Goal: Task Accomplishment & Management: Complete application form

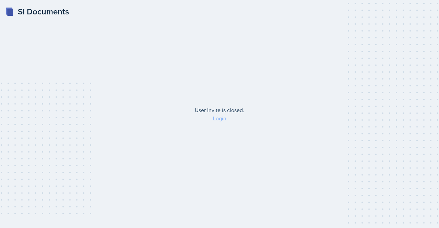
click at [218, 120] on link "Login" at bounding box center [219, 118] width 13 height 8
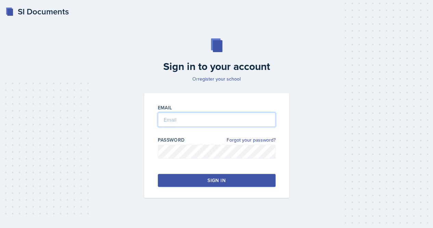
click at [200, 118] on input "email" at bounding box center [217, 119] width 118 height 14
type input "[EMAIL_ADDRESS][DOMAIN_NAME]"
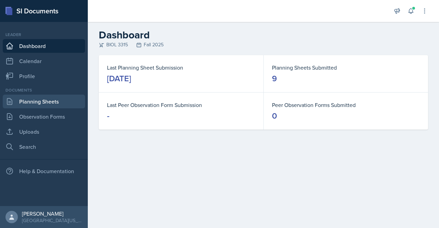
click at [28, 98] on link "Planning Sheets" at bounding box center [44, 102] width 82 height 14
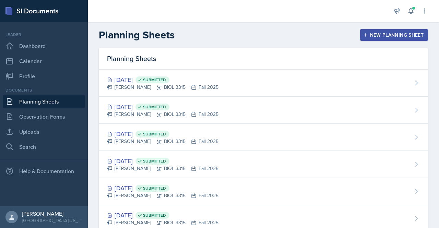
click at [363, 33] on icon "button" at bounding box center [365, 35] width 5 height 5
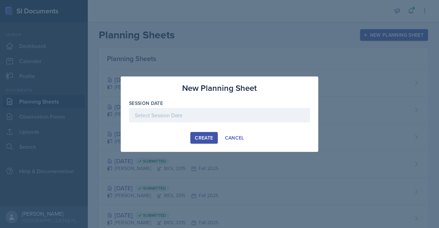
click at [210, 108] on div at bounding box center [219, 115] width 181 height 14
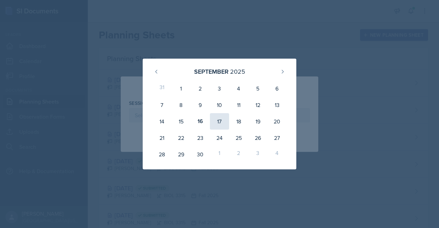
click at [217, 127] on div "17" at bounding box center [219, 121] width 19 height 16
type input "[DATE]"
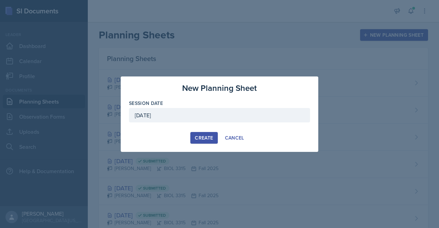
click at [207, 137] on div "Create" at bounding box center [204, 137] width 18 height 5
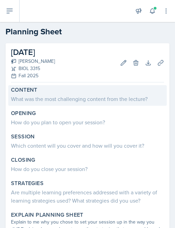
click at [36, 90] on label "Content" at bounding box center [24, 89] width 26 height 7
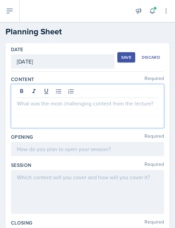
click at [25, 91] on div at bounding box center [87, 106] width 153 height 44
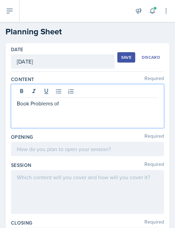
click at [19, 102] on p "Book Problems of" at bounding box center [87, 103] width 141 height 8
click at [101, 104] on p "Assignment Book Problems of" at bounding box center [87, 103] width 141 height 8
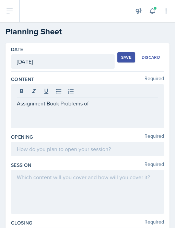
click at [123, 138] on div "Opening Required" at bounding box center [87, 136] width 153 height 7
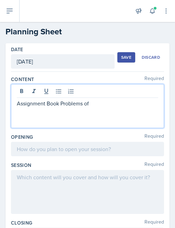
click at [94, 91] on div "Assignment Book Problems of" at bounding box center [87, 106] width 153 height 44
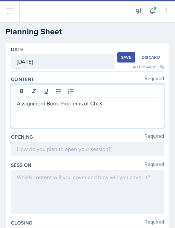
click at [32, 148] on div at bounding box center [87, 149] width 153 height 14
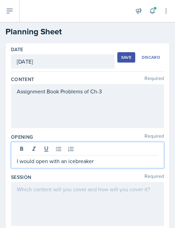
click at [101, 163] on p "I would open with an icebreaker" at bounding box center [87, 161] width 141 height 8
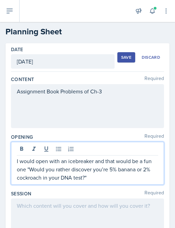
click at [26, 170] on p "I would open with an icebreaker and that would be a fun one "Would you rather d…" at bounding box center [87, 169] width 141 height 25
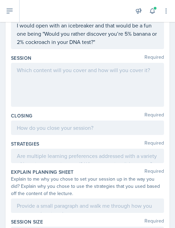
scroll to position [115, 0]
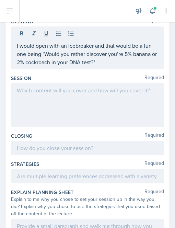
click at [29, 101] on div at bounding box center [87, 105] width 153 height 44
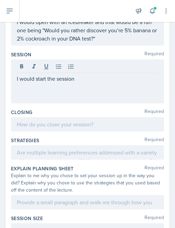
click at [84, 83] on div "I would start the session" at bounding box center [87, 81] width 153 height 44
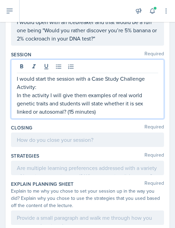
click at [112, 113] on p "In the activity I will give them examples of real world genetic traits and stud…" at bounding box center [87, 103] width 141 height 25
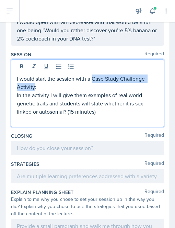
drag, startPoint x: 91, startPoint y: 77, endPoint x: 33, endPoint y: 86, distance: 58.5
click at [33, 86] on p "I would start the session with a Case Study Challenge Activity:" at bounding box center [87, 82] width 141 height 16
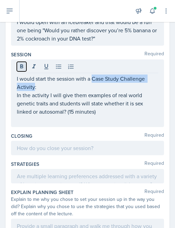
click at [22, 66] on icon at bounding box center [21, 66] width 7 height 7
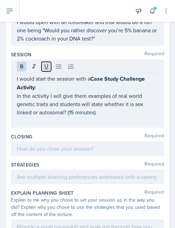
click at [44, 65] on icon at bounding box center [46, 66] width 7 height 7
click at [53, 127] on div "Session Required I would start the session with a Case Study Challenge Activity…" at bounding box center [87, 91] width 153 height 82
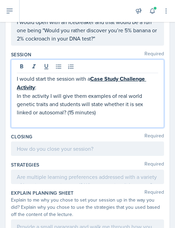
click at [35, 107] on div "I would start the session with a Case Study Challenge Activity : In the activit…" at bounding box center [87, 99] width 141 height 50
click at [105, 108] on p "In the activity I will give them examples of real world genetic traits and stud…" at bounding box center [87, 103] width 141 height 25
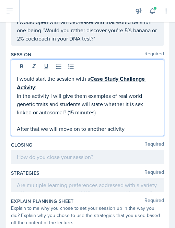
click at [127, 126] on p "After that we will move on to another activity" at bounding box center [87, 128] width 141 height 8
click at [74, 111] on p "In the activity I will give them examples of real world genetic traits and stud…" at bounding box center [87, 103] width 141 height 25
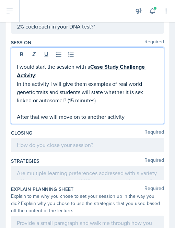
click at [121, 30] on p "I would open with an icebreaker and that would be a fun one being "Would you ra…" at bounding box center [87, 18] width 141 height 25
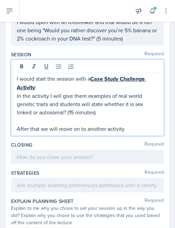
click at [130, 112] on div "I would start the session with a Case Study Challenge Activity : In the activit…" at bounding box center [87, 103] width 141 height 58
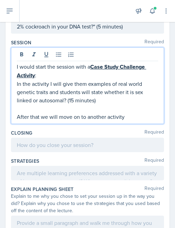
scroll to position [127, 0]
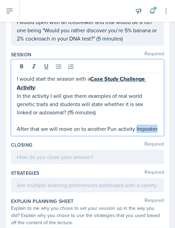
drag, startPoint x: 49, startPoint y: 137, endPoint x: 15, endPoint y: 138, distance: 33.6
click at [15, 136] on div "I would start the session with a Case Study Challenge Activity : In the activit…" at bounding box center [87, 97] width 153 height 76
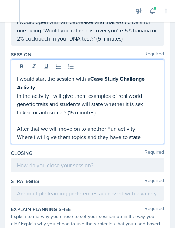
click at [96, 111] on p "In the activity I will give them examples of real world genetic traits and stud…" at bounding box center [87, 103] width 141 height 25
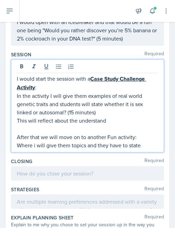
click at [76, 118] on p "This will reflect about the understand" at bounding box center [87, 120] width 141 height 8
click at [115, 120] on p "This will reflect about their understand" at bounding box center [87, 120] width 141 height 8
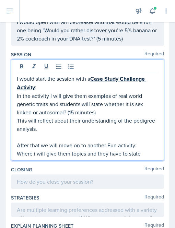
click at [28, 119] on p "This will reflect about their understanding of the pedigree analysis." at bounding box center [87, 124] width 141 height 16
click at [145, 151] on p "Where i will give them topics and they have to state" at bounding box center [87, 153] width 141 height 8
click at [121, 153] on p "Where i will give them topics and they have to state" at bounding box center [87, 153] width 141 height 8
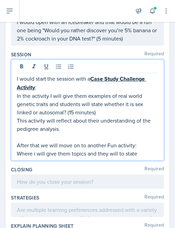
click at [122, 152] on p "Where i will give them topics and they will to state" at bounding box center [87, 153] width 141 height 8
click at [138, 149] on p "Where i will give them topics and they will state" at bounding box center [87, 153] width 141 height 8
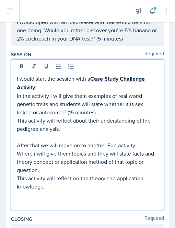
click at [105, 185] on p "This activity will reflect on the theory and application knowledge." at bounding box center [87, 182] width 141 height 16
click at [42, 204] on p at bounding box center [87, 202] width 141 height 8
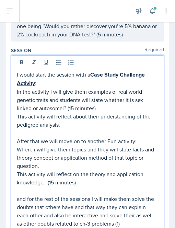
scroll to position [139, 0]
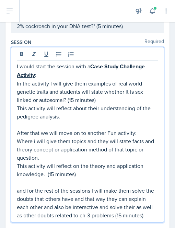
click at [54, 175] on p "This activity will reflect on the theory and application knowledge. (15 minutes)" at bounding box center [87, 169] width 141 height 16
click at [74, 99] on p "In the activity I will give them examples of real world genetic traits and stud…" at bounding box center [87, 91] width 141 height 25
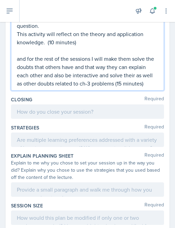
scroll to position [294, 0]
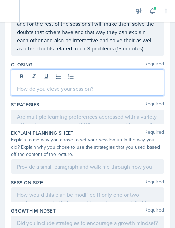
click at [49, 93] on p at bounding box center [87, 88] width 141 height 8
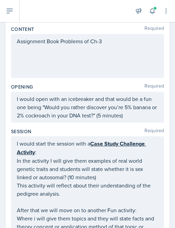
scroll to position [98, 0]
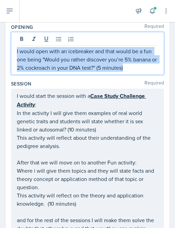
drag, startPoint x: 17, startPoint y: 48, endPoint x: 132, endPoint y: 79, distance: 118.8
click at [132, 79] on div "Content Required Assignment Book Problems of Ch-3 Opening Required I would open…" at bounding box center [87, 229] width 153 height 535
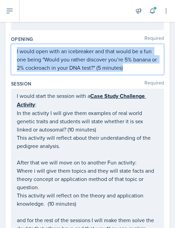
copy p "I would open with an icebreaker and that would be a fun one being "Would you ra…"
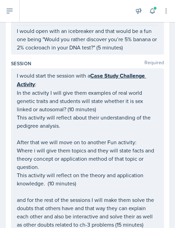
drag, startPoint x: 14, startPoint y: 95, endPoint x: 34, endPoint y: 88, distance: 20.8
click at [34, 88] on div "I would start the session with a Case Study Challenge Activity : In the activit…" at bounding box center [87, 149] width 153 height 163
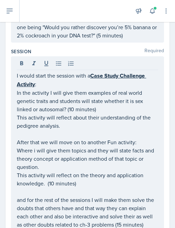
drag, startPoint x: 16, startPoint y: 75, endPoint x: 49, endPoint y: 175, distance: 105.2
click at [49, 175] on div "I would start the session with a Case Study Challenge Activity : In the activit…" at bounding box center [87, 143] width 153 height 175
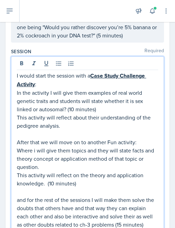
click at [49, 175] on p "This activity will reflect on the theory and application knowledge. (10 minutes)" at bounding box center [87, 179] width 141 height 16
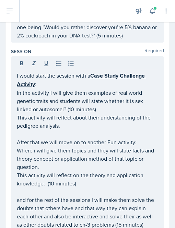
drag, startPoint x: 16, startPoint y: 76, endPoint x: 63, endPoint y: 127, distance: 69.4
click at [63, 127] on div "I would start the session with a Case Study Challenge Activity : In the activit…" at bounding box center [87, 143] width 153 height 175
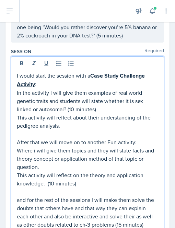
click at [63, 127] on p "This activity will reflect about their understanding of the pedigree analysis." at bounding box center [87, 121] width 141 height 16
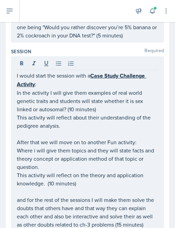
drag, startPoint x: 16, startPoint y: 76, endPoint x: 62, endPoint y: 105, distance: 54.8
click at [62, 105] on div "I would start the session with a Case Study Challenge Activity : In the activit…" at bounding box center [87, 143] width 153 height 175
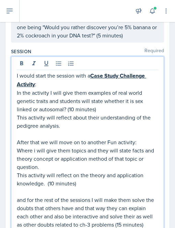
click at [62, 105] on p "In the activity I will give them examples of real world genetic traits and stud…" at bounding box center [87, 100] width 141 height 25
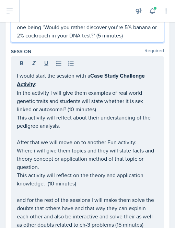
click at [74, 30] on p "I would open with an icebreaker and that would be a fun one being "Would you ra…" at bounding box center [87, 27] width 141 height 25
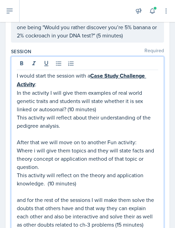
click at [32, 95] on p "In the activity I will give them examples of real world genetic traits and stud…" at bounding box center [87, 100] width 141 height 25
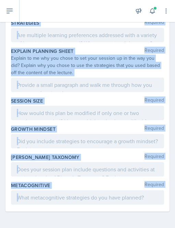
scroll to position [389, 0]
drag, startPoint x: 16, startPoint y: 75, endPoint x: 113, endPoint y: 224, distance: 177.7
copy div "I would start the session with a Case Study Challenge Activity : In the activit…"
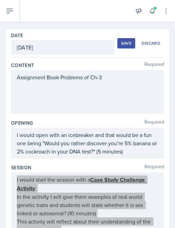
scroll to position [0, 0]
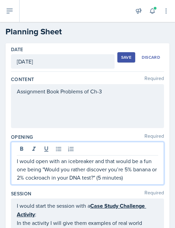
click at [130, 164] on p "I would open with an icebreaker and that would be a fun one being "Would you ra…" at bounding box center [87, 169] width 141 height 25
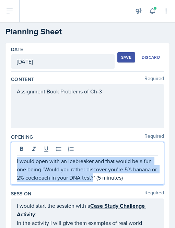
drag, startPoint x: 100, startPoint y: 176, endPoint x: 16, endPoint y: 160, distance: 85.7
click at [16, 160] on div "I would open with an icebreaker and that would be a fun one being "Would you ra…" at bounding box center [87, 163] width 153 height 43
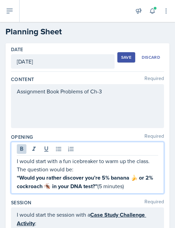
click at [60, 186] on strong "“Would you rather discover you’re 5% banana 🍌 or 2% cockroach 🪳 in your DNA tes…" at bounding box center [85, 181] width 137 height 16
click at [138, 175] on strong "“Would you rather discover you’re 5% banana 🍌 or 2% cockroach in your DNA test?”" at bounding box center [85, 181] width 137 height 16
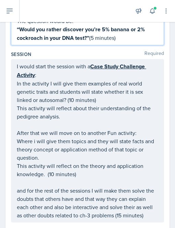
scroll to position [165, 0]
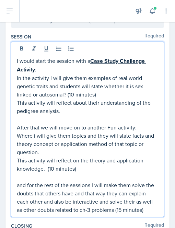
click at [27, 105] on div "I would start the session with a Case Study Challenge Activity : In the activit…" at bounding box center [87, 135] width 141 height 157
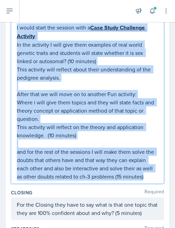
scroll to position [220, 0]
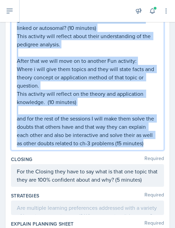
drag, startPoint x: 16, startPoint y: 62, endPoint x: 39, endPoint y: 148, distance: 89.7
click at [39, 147] on div "I would start the session with a Case Study Challenge Activity : In the activit…" at bounding box center [87, 68] width 141 height 157
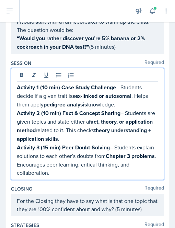
scroll to position [119, 0]
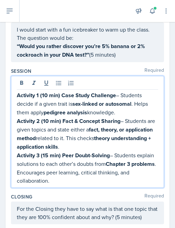
click at [123, 108] on p "Activity 1 (10 min) Case Study Challenge – Students decide if a given trait is …" at bounding box center [87, 104] width 141 height 26
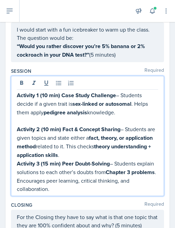
click at [109, 152] on p "Activity 2 (10 min) Fact & Concept Sharing – Students are given topics and stat…" at bounding box center [87, 142] width 141 height 34
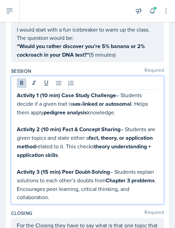
click at [17, 94] on strong "Activity 1 (10 min)" at bounding box center [38, 95] width 43 height 8
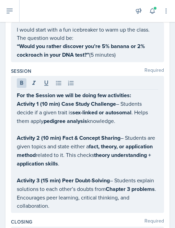
drag, startPoint x: 16, startPoint y: 101, endPoint x: 114, endPoint y: 102, distance: 98.3
click at [114, 102] on div "For the Session we will be doing few activities: Activity 1 (10 min) Case Study…" at bounding box center [87, 144] width 153 height 137
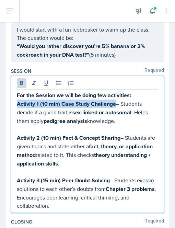
drag, startPoint x: 114, startPoint y: 102, endPoint x: 14, endPoint y: 101, distance: 100.7
click at [14, 101] on div "For the Session we will be doing few activities: Activity 1 (10 min) Case Study…" at bounding box center [87, 144] width 153 height 137
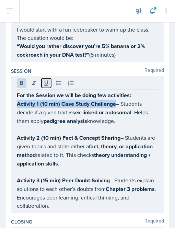
click at [49, 78] on button at bounding box center [46, 83] width 10 height 10
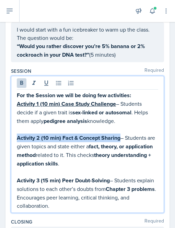
drag, startPoint x: 121, startPoint y: 136, endPoint x: 14, endPoint y: 137, distance: 106.9
click at [14, 137] on div "For the Session we will be doing few activities: Activity 1 (10 min) Case Study…" at bounding box center [87, 144] width 153 height 137
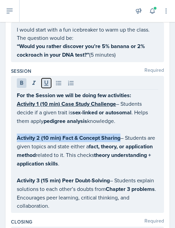
click at [44, 83] on icon at bounding box center [46, 82] width 7 height 7
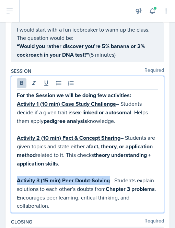
drag, startPoint x: 110, startPoint y: 178, endPoint x: 12, endPoint y: 174, distance: 97.7
click at [12, 174] on div "For the Session we will be doing few activities: Activity 1 (10 min) Case Study…" at bounding box center [87, 144] width 153 height 137
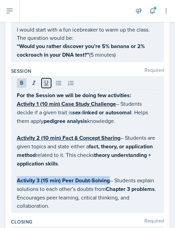
click at [47, 81] on icon at bounding box center [46, 83] width 4 height 5
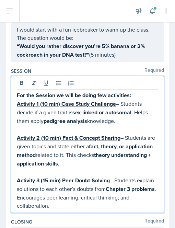
click at [52, 169] on p at bounding box center [87, 172] width 141 height 8
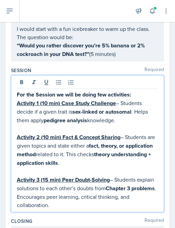
scroll to position [119, 0]
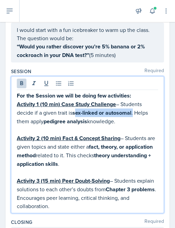
drag, startPoint x: 75, startPoint y: 112, endPoint x: 133, endPoint y: 112, distance: 58.2
click at [133, 112] on p "Activity 1 (10 min) Case Study Challenge – Students decide if a given trait is …" at bounding box center [87, 113] width 141 height 26
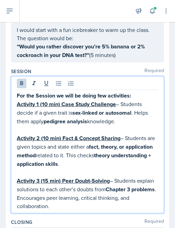
click at [77, 121] on strong "pedigree analysis" at bounding box center [66, 121] width 44 height 8
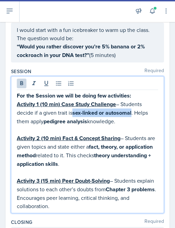
drag, startPoint x: 74, startPoint y: 114, endPoint x: 132, endPoint y: 113, distance: 58.3
click at [132, 113] on p "Activity 1 (10 min) Case Study Challenge – Students decide if a given trait is …" at bounding box center [87, 113] width 141 height 26
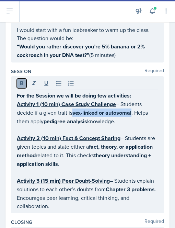
click at [18, 85] on icon at bounding box center [21, 83] width 7 height 7
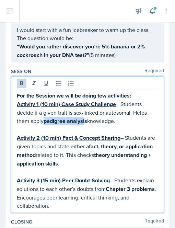
drag, startPoint x: 46, startPoint y: 121, endPoint x: 86, endPoint y: 122, distance: 39.8
click at [86, 122] on strong "pedigree analysis" at bounding box center [66, 121] width 44 height 8
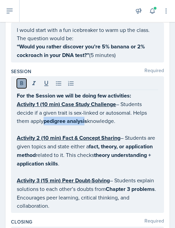
click at [22, 83] on icon at bounding box center [21, 83] width 7 height 7
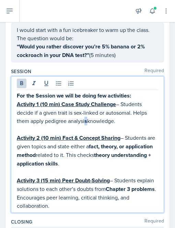
click at [85, 121] on strong "s" at bounding box center [85, 121] width 3 height 8
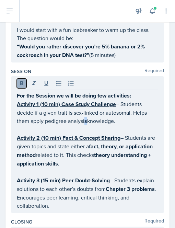
click at [21, 85] on icon at bounding box center [21, 83] width 7 height 7
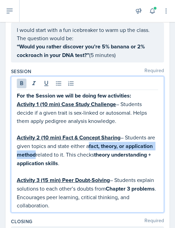
drag, startPoint x: 99, startPoint y: 144, endPoint x: 64, endPoint y: 153, distance: 35.9
click at [64, 153] on p "Activity 2 (10 min) Fact & Concept Sharing – Students are given topics and stat…" at bounding box center [87, 150] width 141 height 34
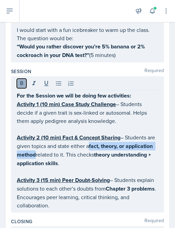
click at [22, 81] on icon at bounding box center [21, 83] width 7 height 7
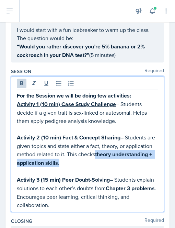
drag, startPoint x: 123, startPoint y: 153, endPoint x: 132, endPoint y: 162, distance: 12.4
click at [132, 162] on p "Activity 2 (10 min) Fact & Concept Sharing – Students are given topics and stat…" at bounding box center [87, 150] width 141 height 34
click at [22, 85] on icon at bounding box center [21, 83] width 7 height 7
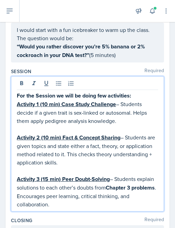
click at [62, 170] on p at bounding box center [87, 170] width 141 height 8
click at [124, 104] on p "Activity 1 (10 min) Case Study Challenge – Students decide if a given trait is …" at bounding box center [87, 112] width 141 height 25
click at [58, 118] on p "Activity 1 (10 min) Case Study Challenge – The students decide if a given trait…" at bounding box center [87, 112] width 141 height 25
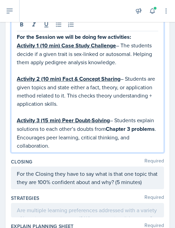
scroll to position [178, 0]
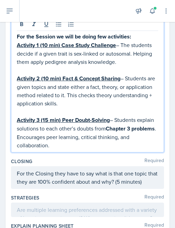
click at [52, 66] on p "Activity 1 (10 min) Case Study Challenge – The students decide if a given trait…" at bounding box center [87, 53] width 141 height 25
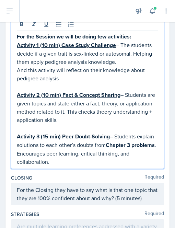
drag, startPoint x: 47, startPoint y: 70, endPoint x: 45, endPoint y: 57, distance: 12.8
click at [45, 57] on p "Activity 1 (10 min) Case Study Challenge – The students decide if a given trait…" at bounding box center [87, 53] width 141 height 25
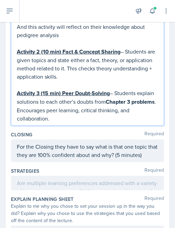
scroll to position [216, 0]
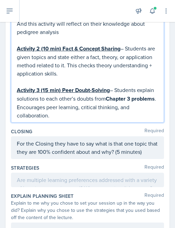
click at [128, 56] on p "Activity 2 (10 min) Fact & Concept Sharing – Students are given topics and stat…" at bounding box center [87, 60] width 141 height 33
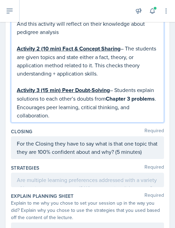
scroll to position [243, 0]
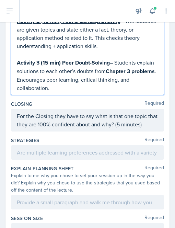
click at [75, 92] on p "Activity 3 (15 min) Peer Doubt-Solving – Students explain solutions to each oth…" at bounding box center [87, 75] width 141 height 34
drag, startPoint x: 125, startPoint y: 77, endPoint x: 39, endPoint y: 86, distance: 86.4
click at [106, 75] on strong "Chapter 3 problems" at bounding box center [130, 71] width 49 height 8
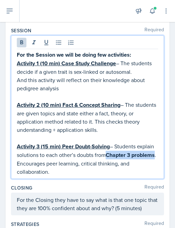
scroll to position [140, 0]
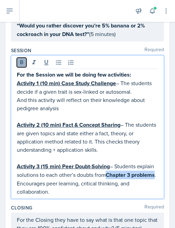
click at [20, 61] on icon at bounding box center [21, 62] width 7 height 7
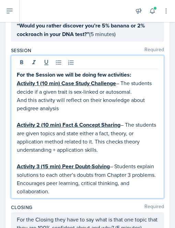
click at [120, 172] on p "Activity 3 (15 min) Peer Doubt-Solving – Students explain solutions to each oth…" at bounding box center [87, 178] width 141 height 33
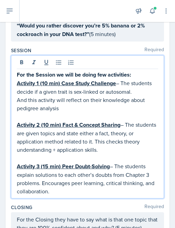
click at [149, 171] on p "Activity 3 (15 min) Peer Doubt-Solving – The students explain solutions to each…" at bounding box center [87, 178] width 141 height 33
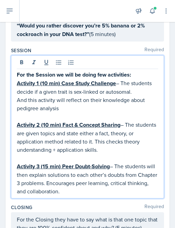
click at [114, 180] on p "Activity 3 (15 min) Peer Doubt-Solving – The students will then explain solutio…" at bounding box center [87, 178] width 141 height 33
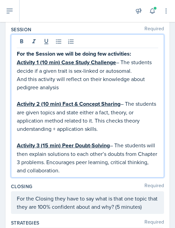
scroll to position [161, 0]
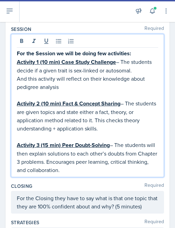
click at [97, 168] on p "Activity 3 (15 min) Peer Doubt-Solving – The students will then explain solutio…" at bounding box center [87, 156] width 141 height 33
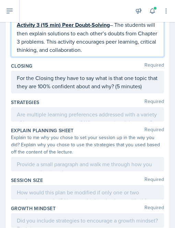
scroll to position [293, 0]
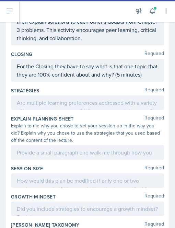
drag, startPoint x: 15, startPoint y: 72, endPoint x: 149, endPoint y: 79, distance: 134.2
click at [149, 79] on div "For the Closing they have to say what is that one topic that they are 100% conf…" at bounding box center [87, 70] width 153 height 23
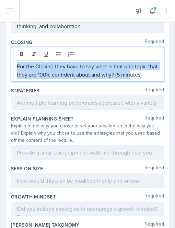
drag, startPoint x: 153, startPoint y: 80, endPoint x: 17, endPoint y: 69, distance: 136.4
click at [17, 69] on div "For the Closing they have to say what is that one topic that they are 100% conf…" at bounding box center [87, 64] width 153 height 35
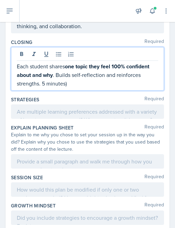
click at [40, 87] on p "Each student shares one topic they feel 100% confident about and why . Builds s…" at bounding box center [87, 74] width 141 height 25
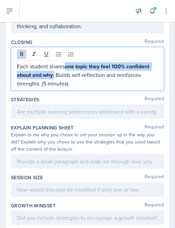
drag, startPoint x: 67, startPoint y: 74, endPoint x: 54, endPoint y: 78, distance: 13.6
click at [54, 78] on p "Each student shares one topic they feel 100% confident about and why . Builds s…" at bounding box center [87, 74] width 141 height 25
click at [25, 59] on button at bounding box center [22, 54] width 10 height 10
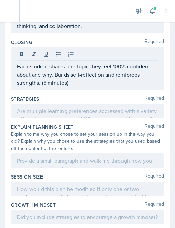
click at [61, 94] on div "Closing Required Each student shares one topic they feel 100% confident about a…" at bounding box center [87, 65] width 153 height 57
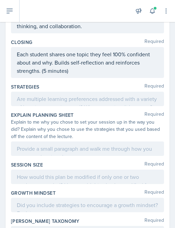
click at [17, 61] on div "Each student shares one topic they feel 100% confident about and why. Builds se…" at bounding box center [87, 62] width 153 height 31
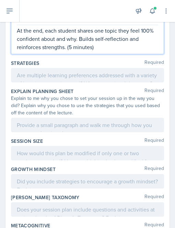
scroll to position [329, 0]
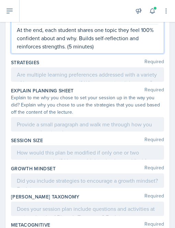
click at [95, 41] on p "At the end, each student shares one topic they feel 100% confident about and wh…" at bounding box center [87, 38] width 141 height 25
click at [131, 44] on p "At the end, each student shares one topic they feel 100% confident about and wh…" at bounding box center [87, 38] width 141 height 25
click at [116, 42] on p "At the end, each student shares one topic they feel 100% confident about and wh…" at bounding box center [87, 38] width 141 height 25
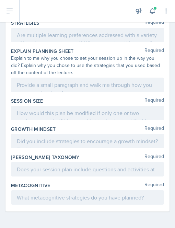
scroll to position [373, 0]
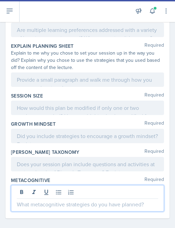
click at [41, 200] on div at bounding box center [87, 198] width 153 height 26
paste div
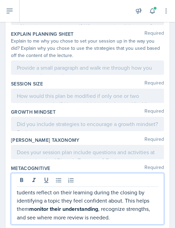
click at [19, 196] on p "tudents reflect on their learning during the closing by identifying a topic the…" at bounding box center [87, 204] width 141 height 33
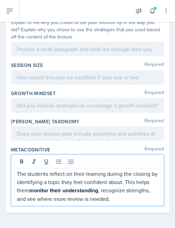
scroll to position [398, 0]
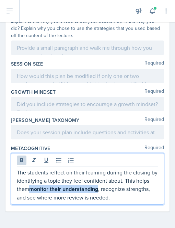
drag, startPoint x: 46, startPoint y: 191, endPoint x: 114, endPoint y: 189, distance: 67.9
click at [98, 189] on strong "monitor their understanding" at bounding box center [63, 189] width 69 height 8
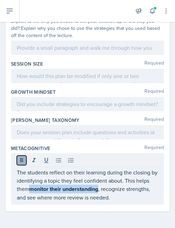
click at [22, 164] on button at bounding box center [22, 160] width 10 height 10
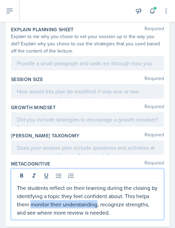
scroll to position [377, 0]
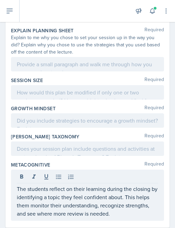
click at [79, 156] on div at bounding box center [87, 148] width 153 height 14
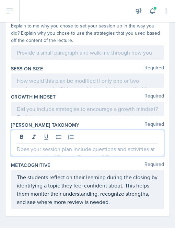
click at [105, 151] on p at bounding box center [87, 149] width 141 height 8
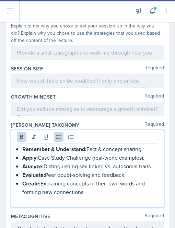
click at [21, 153] on div "Remember & Understand: Fact & concept sharing. Apply: Case Study Challenge (rea…" at bounding box center [87, 174] width 141 height 59
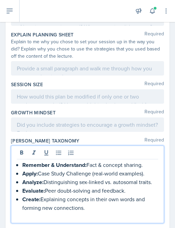
click at [42, 218] on p at bounding box center [87, 215] width 141 height 8
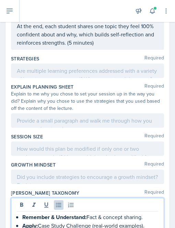
scroll to position [317, 0]
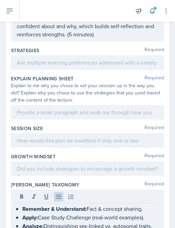
click at [45, 172] on p at bounding box center [87, 168] width 141 height 8
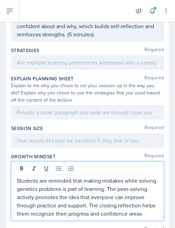
scroll to position [334, 0]
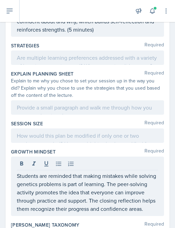
click at [15, 180] on div "Students are reminded that making mistakes while solving genetics problems is p…" at bounding box center [87, 185] width 153 height 59
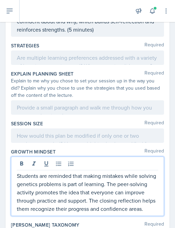
click at [20, 180] on p "Students are reminded that making mistakes while solving genetics problems is p…" at bounding box center [87, 191] width 141 height 41
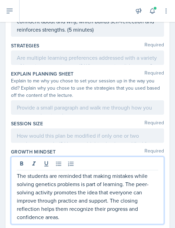
click at [58, 180] on p "The students are reminded that making mistakes while solving genetics problems …" at bounding box center [87, 195] width 141 height 49
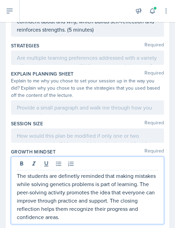
click at [73, 180] on p "The students are definetly reminded that making mistakes while solving genetics…" at bounding box center [87, 195] width 141 height 49
click at [72, 187] on p "The students are definitly reminded that making mistakes while solving genetics…" at bounding box center [87, 195] width 141 height 49
click at [70, 177] on p "The students are definitly reminded that making mistakes while solving genetics…" at bounding box center [87, 195] width 141 height 49
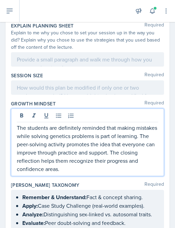
scroll to position [402, 0]
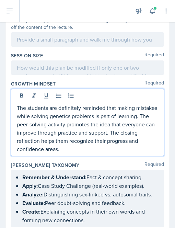
click at [91, 146] on p "The students are definitely reminded that making mistakes while solving genetic…" at bounding box center [87, 127] width 141 height 49
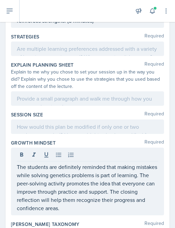
scroll to position [355, 0]
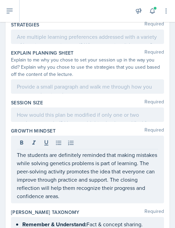
click at [67, 119] on p at bounding box center [87, 114] width 141 height 8
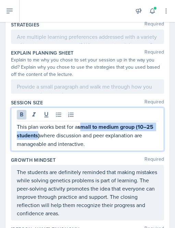
drag, startPoint x: 81, startPoint y: 133, endPoint x: 47, endPoint y: 143, distance: 35.8
click at [47, 139] on strong "small to medium group (10–25 students)" at bounding box center [86, 131] width 138 height 16
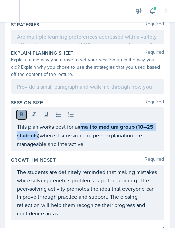
click at [18, 118] on icon at bounding box center [21, 114] width 7 height 7
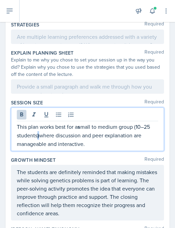
click at [37, 142] on p "This plan works best for a s mall to medium group (10–25 students ) where discu…" at bounding box center [87, 134] width 141 height 25
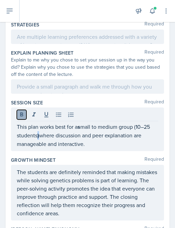
click at [23, 118] on icon at bounding box center [21, 114] width 7 height 7
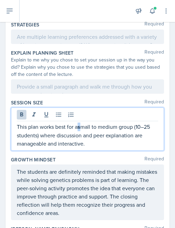
click at [81, 134] on p "This plan works best for a s mall to medium group (10–25 students) where discus…" at bounding box center [87, 134] width 141 height 25
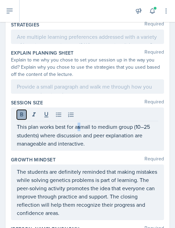
click at [23, 116] on icon at bounding box center [21, 114] width 3 height 4
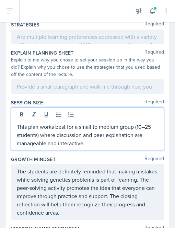
click at [93, 146] on p "This plan works best for a small to medium group (10–25 students) where discuss…" at bounding box center [87, 134] width 141 height 25
drag, startPoint x: 137, startPoint y: 134, endPoint x: 36, endPoint y: 139, distance: 100.9
click at [36, 139] on p "This plan works best for a small to medium group (10–25 students) where discuss…" at bounding box center [87, 134] width 141 height 25
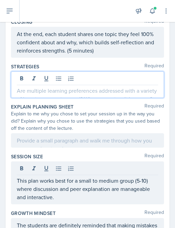
scroll to position [325, 0]
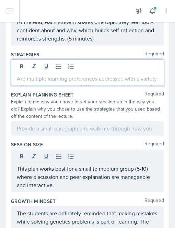
click at [26, 83] on p at bounding box center [87, 78] width 141 height 8
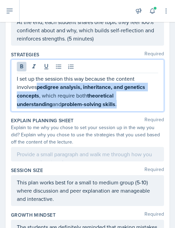
drag, startPoint x: 38, startPoint y: 94, endPoint x: 95, endPoint y: 115, distance: 60.3
click at [95, 111] on div "I set up the session this way because the content involves pedigree analysis, i…" at bounding box center [87, 85] width 153 height 52
click at [21, 68] on icon at bounding box center [21, 66] width 3 height 4
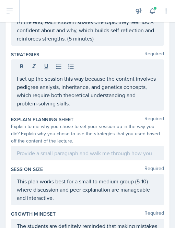
click at [100, 110] on div "I set up the session this way because the content involves pedigree analysis, i…" at bounding box center [87, 84] width 153 height 51
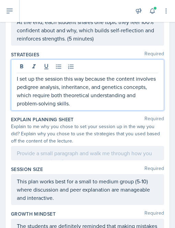
click at [19, 83] on p "I set up the session this way because the content involves pedigree analysis, i…" at bounding box center [87, 90] width 141 height 33
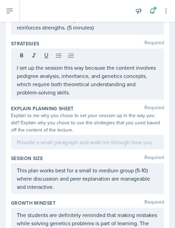
scroll to position [336, 0]
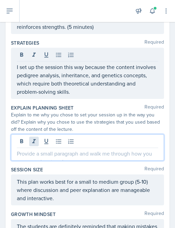
click at [34, 148] on div at bounding box center [87, 147] width 153 height 26
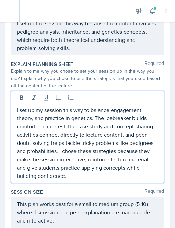
scroll to position [369, 0]
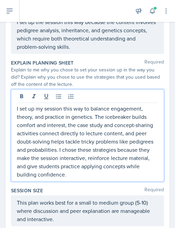
click at [84, 116] on p "I set up my session this way to balance engagement, theory, and practice in gen…" at bounding box center [87, 141] width 141 height 74
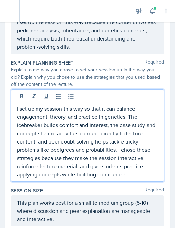
click at [109, 148] on p "I set up my session this way so that it can balance engagement, theory, and pra…" at bounding box center [87, 141] width 141 height 74
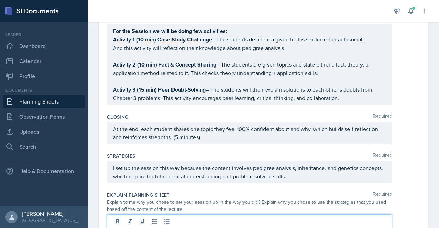
scroll to position [0, 0]
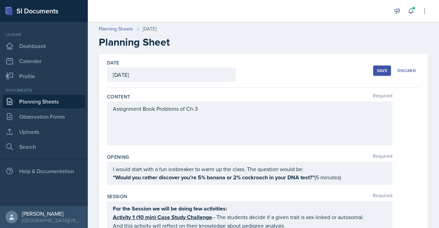
click at [377, 68] on div "Save" at bounding box center [382, 70] width 10 height 5
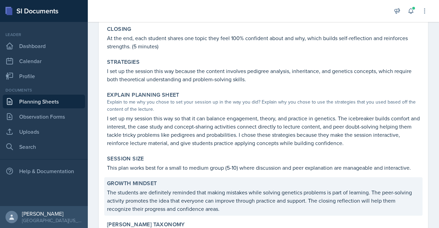
scroll to position [333, 0]
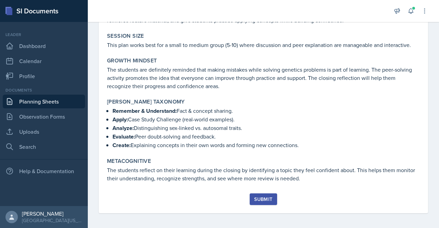
click at [260, 193] on button "Submit" at bounding box center [262, 199] width 27 height 12
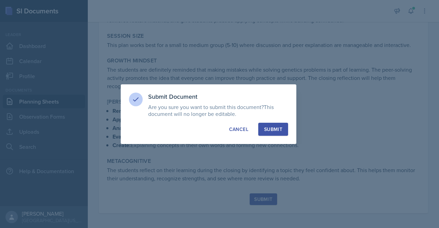
click at [279, 135] on button "Submit" at bounding box center [273, 129] width 30 height 13
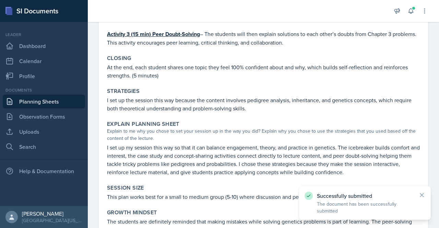
scroll to position [166, 0]
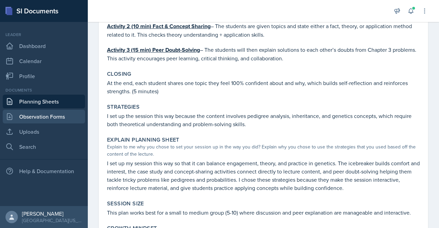
click at [46, 111] on link "Observation Forms" at bounding box center [44, 117] width 82 height 14
